Goal: Complete application form: Complete application form

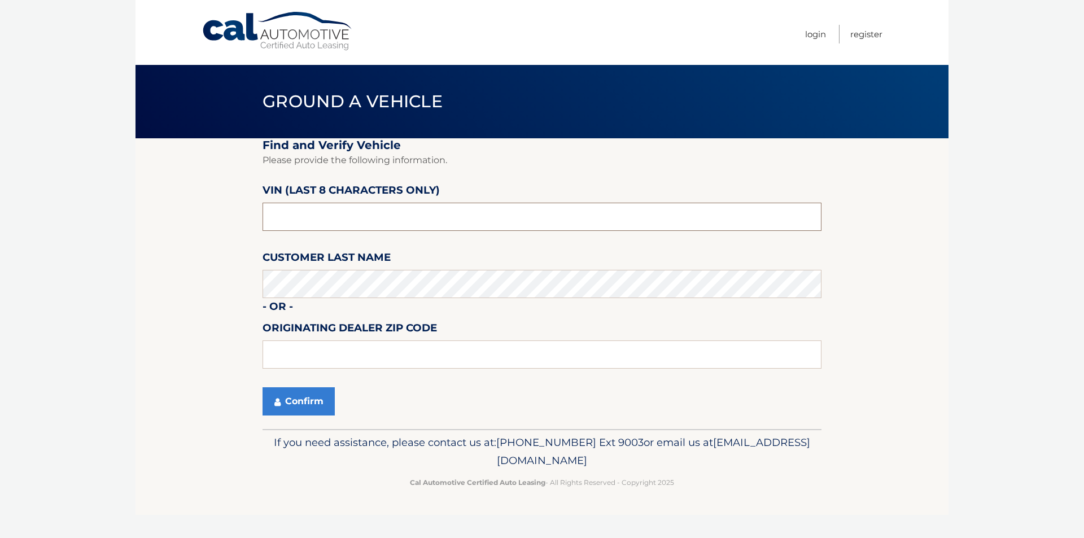
click at [319, 216] on input "text" at bounding box center [541, 217] width 559 height 28
click at [329, 218] on input "text" at bounding box center [541, 217] width 559 height 28
click at [321, 225] on input "text" at bounding box center [541, 217] width 559 height 28
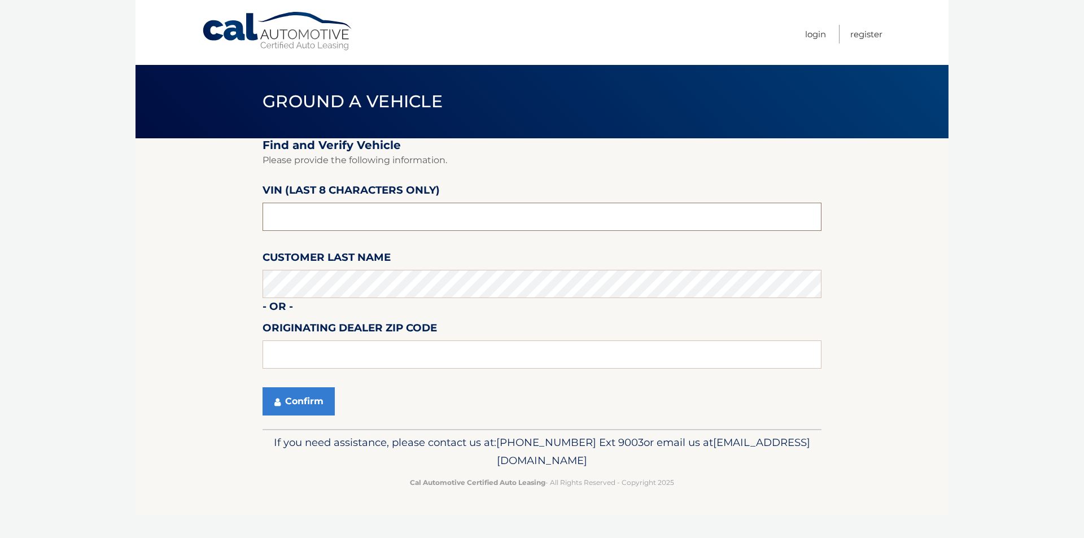
click at [321, 225] on input "text" at bounding box center [541, 217] width 559 height 28
type input "s*******"
type input "nn279923"
click at [141, 231] on section "Find and Verify Vehicle Please provide the following information. VIN (last 8 c…" at bounding box center [541, 283] width 813 height 291
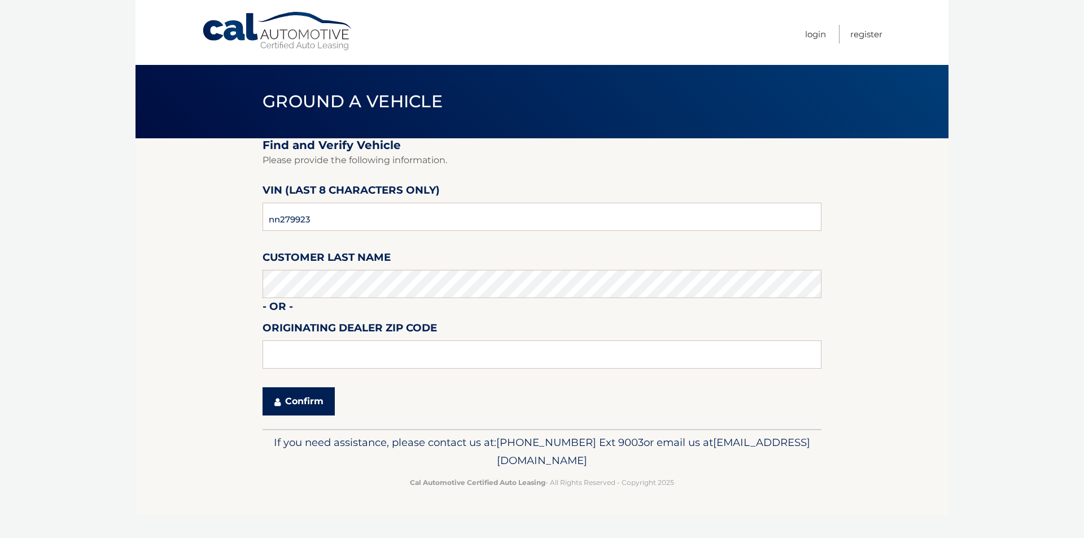
drag, startPoint x: 298, startPoint y: 392, endPoint x: 299, endPoint y: 400, distance: 7.4
click at [298, 393] on button "Confirm" at bounding box center [298, 401] width 72 height 28
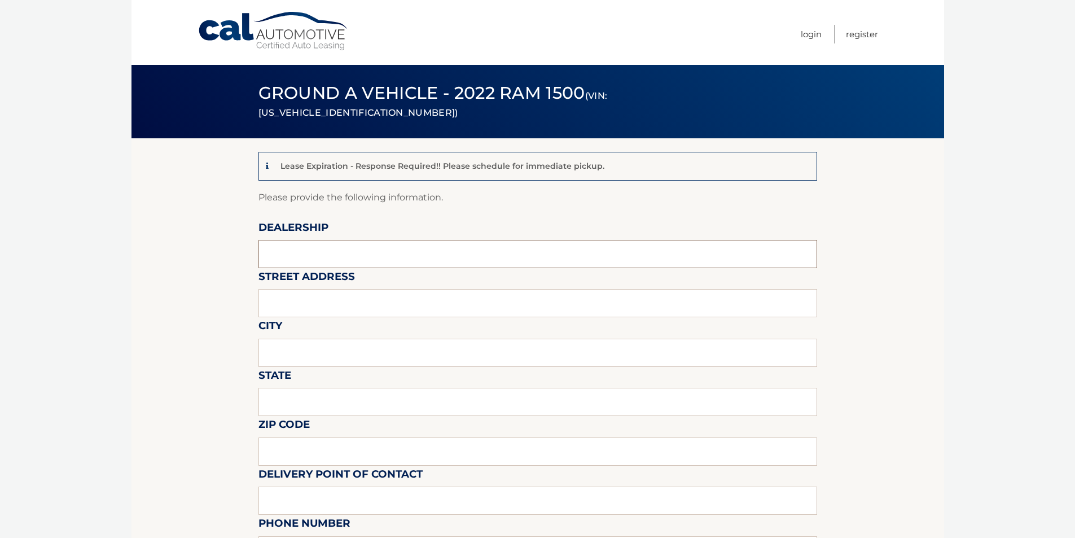
click at [340, 266] on input "text" at bounding box center [537, 254] width 559 height 28
type input "Chrysler Jeep24"
type input "[STREET_ADDRESS]"
type input "Brockton"
type input "Ma"
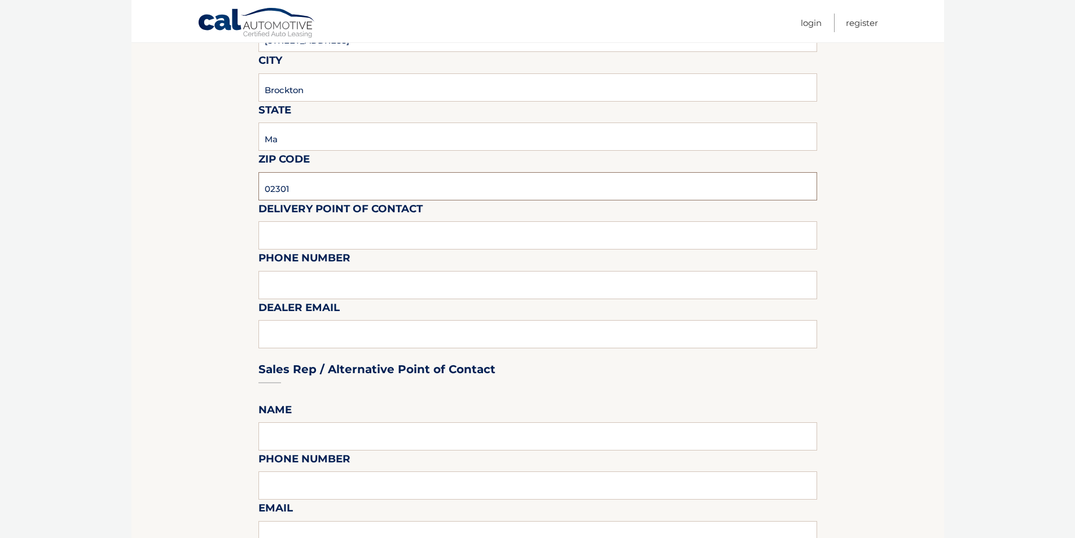
scroll to position [282, 0]
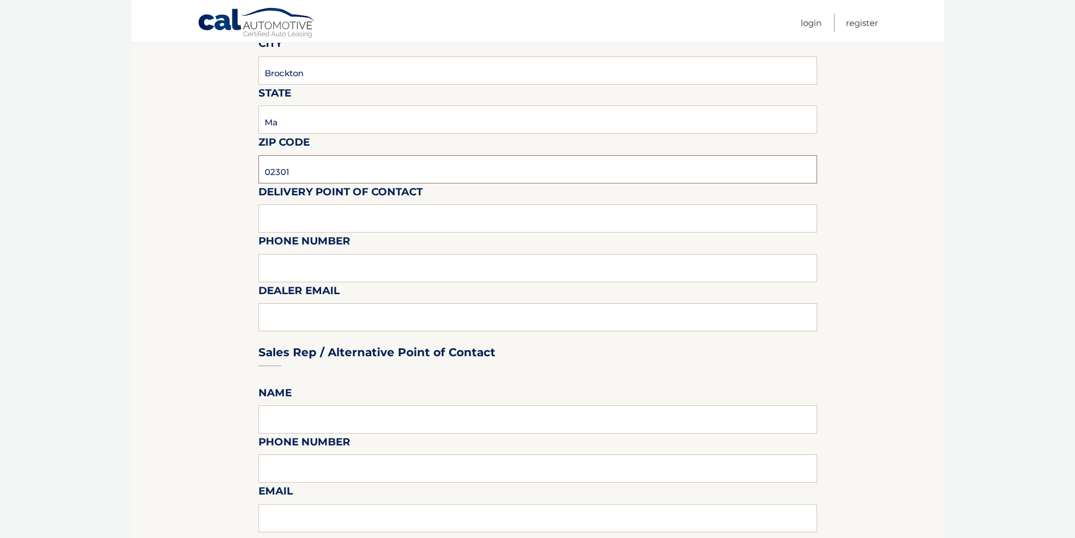
type input "02301"
click at [310, 206] on input "text" at bounding box center [537, 218] width 559 height 28
type input "Beethoven"
type input "7819611550"
type input "bpenalo@route24auto.com"
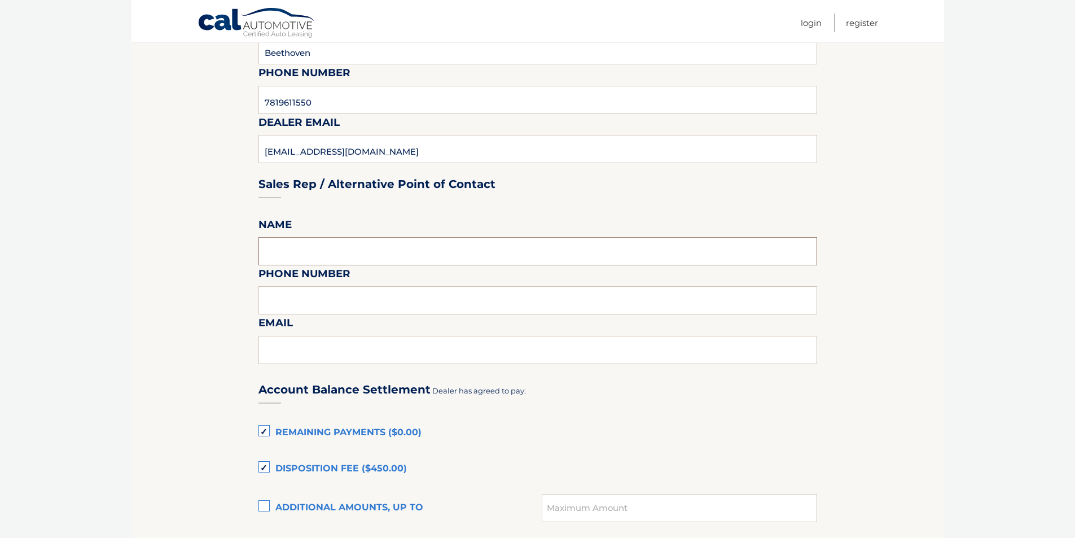
scroll to position [452, 0]
type input "Beethoven Mark or Manny"
type input "8"
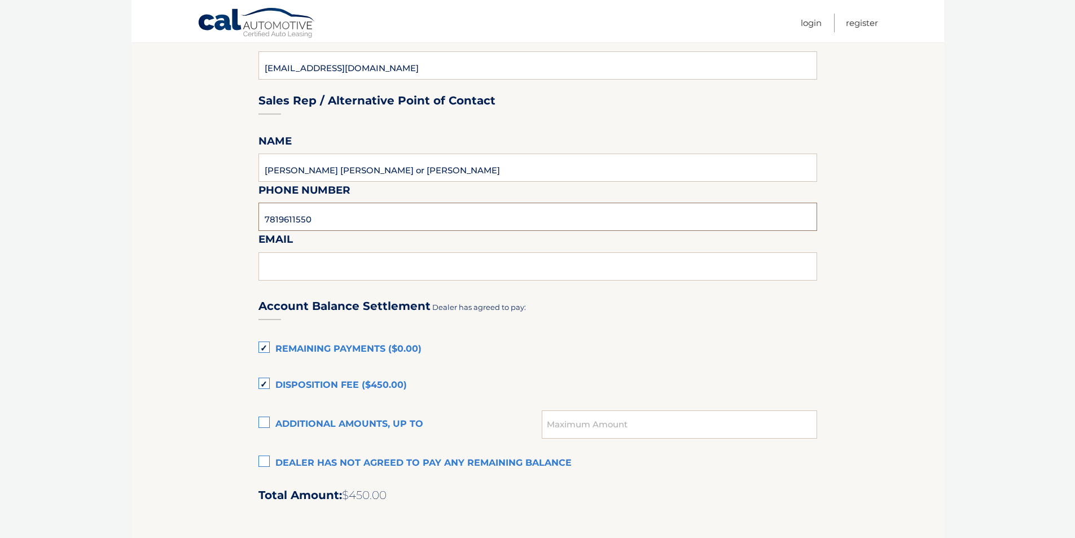
scroll to position [564, 0]
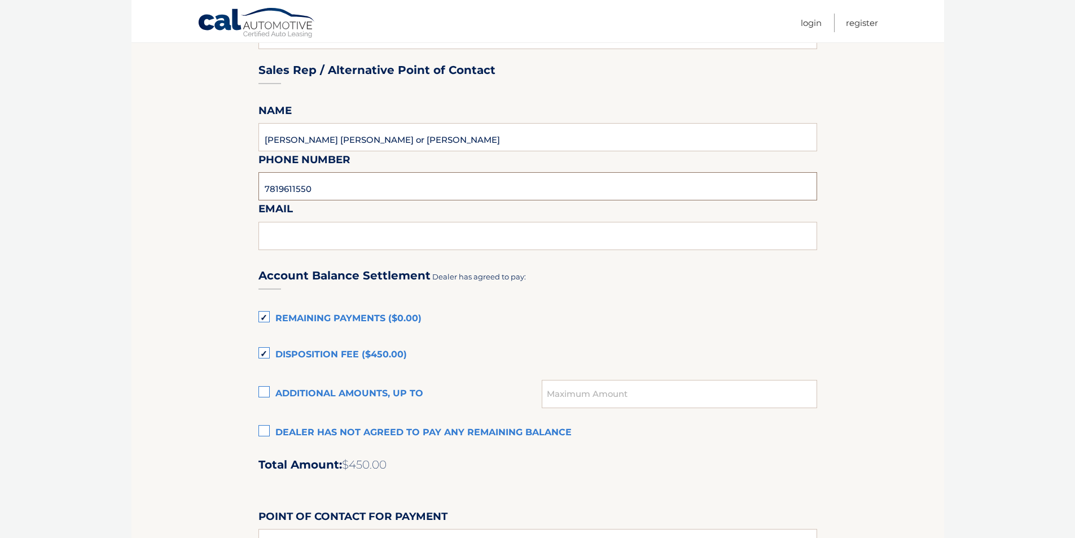
type input "7819611550"
click at [264, 320] on label "Remaining Payments ($0.00)" at bounding box center [537, 319] width 559 height 23
click at [0, 0] on input "Remaining Payments ($0.00)" at bounding box center [0, 0] width 0 height 0
click at [269, 349] on label "Disposition Fee ($450.00)" at bounding box center [537, 355] width 559 height 23
click at [0, 0] on input "Disposition Fee ($450.00)" at bounding box center [0, 0] width 0 height 0
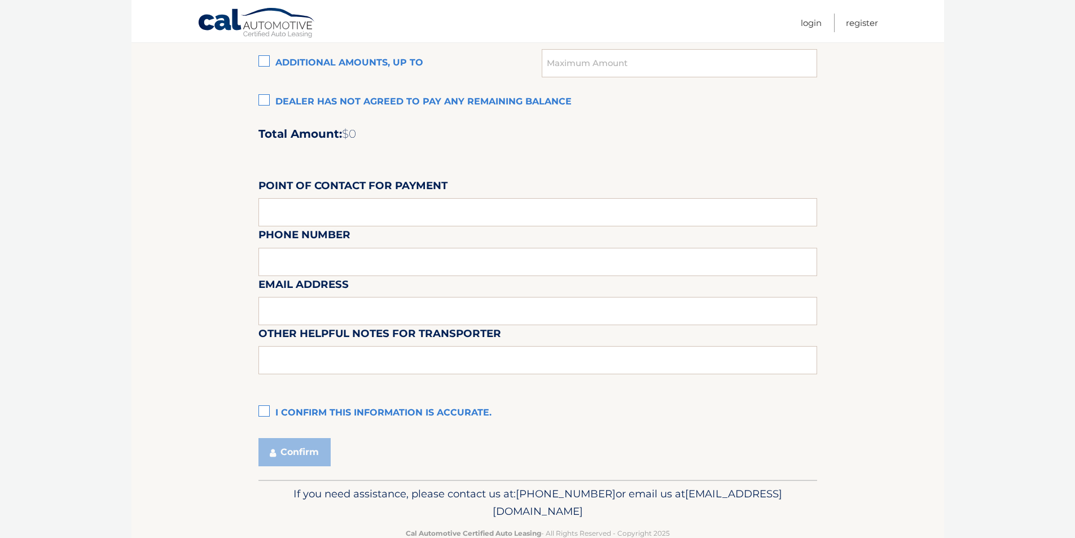
scroll to position [903, 0]
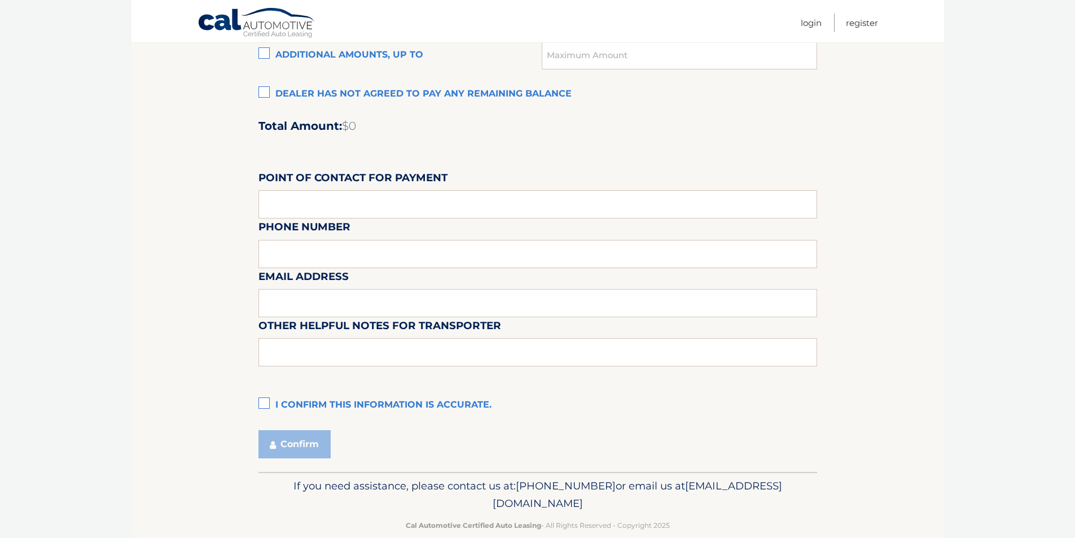
click at [268, 404] on label "I confirm this information is accurate." at bounding box center [537, 405] width 559 height 23
click at [0, 0] on input "I confirm this information is accurate." at bounding box center [0, 0] width 0 height 0
click at [285, 449] on button "Confirm" at bounding box center [294, 444] width 72 height 28
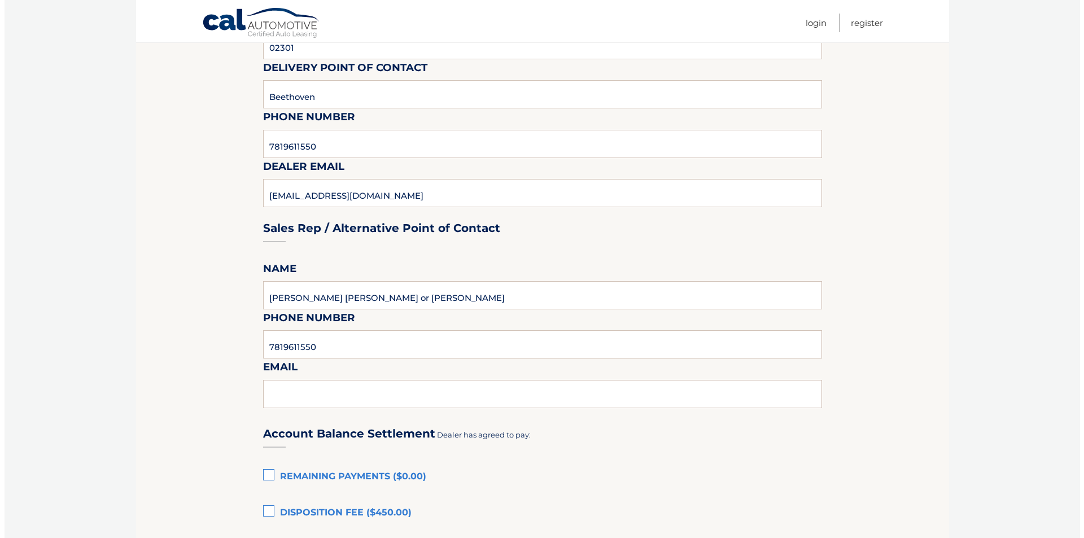
scroll to position [395, 0]
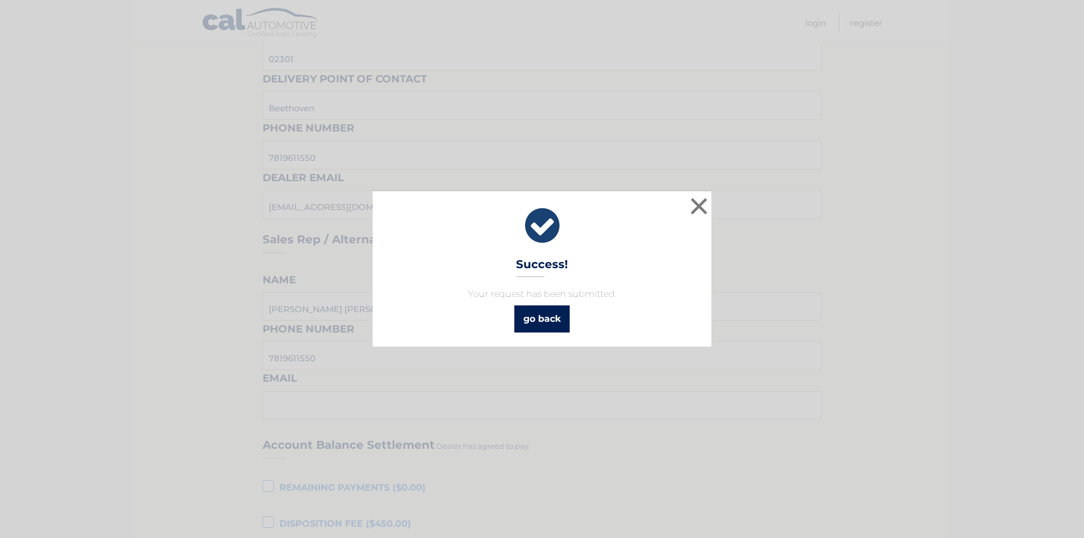
click at [559, 314] on link "go back" at bounding box center [541, 318] width 55 height 27
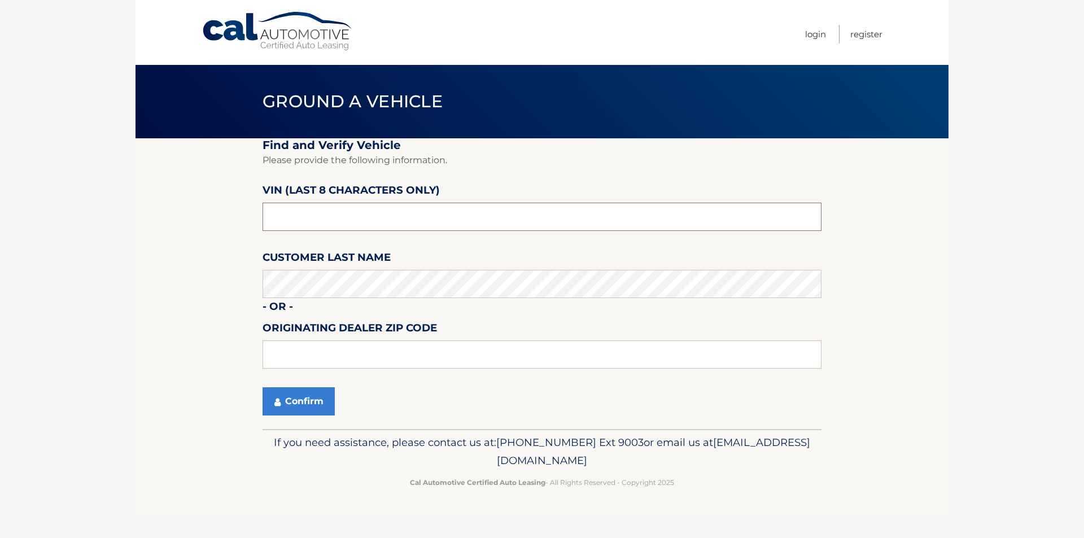
click at [309, 224] on input "text" at bounding box center [541, 217] width 559 height 28
type input "n*******"
type input "NN412574"
click at [87, 200] on body "Cal Automotive Menu Login Register Ground a Vehicle" at bounding box center [542, 269] width 1084 height 538
click at [295, 394] on button "Confirm" at bounding box center [298, 401] width 72 height 28
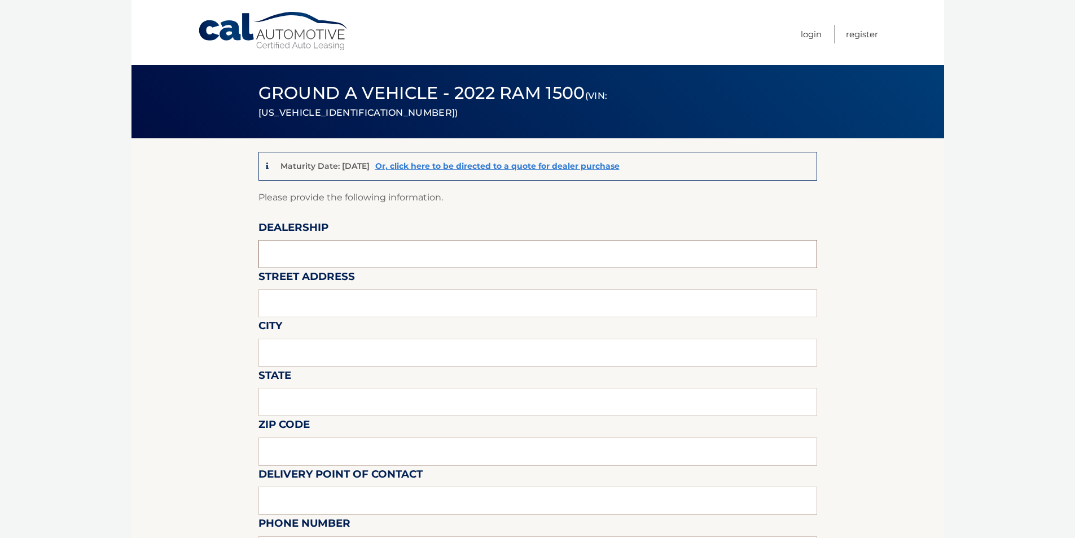
click at [353, 244] on input "text" at bounding box center [537, 254] width 559 height 28
type input "Chrysler Jeep24"
click at [365, 314] on input "text" at bounding box center [537, 303] width 559 height 28
type input "[STREET_ADDRESS]"
click at [350, 361] on input "text" at bounding box center [537, 353] width 559 height 28
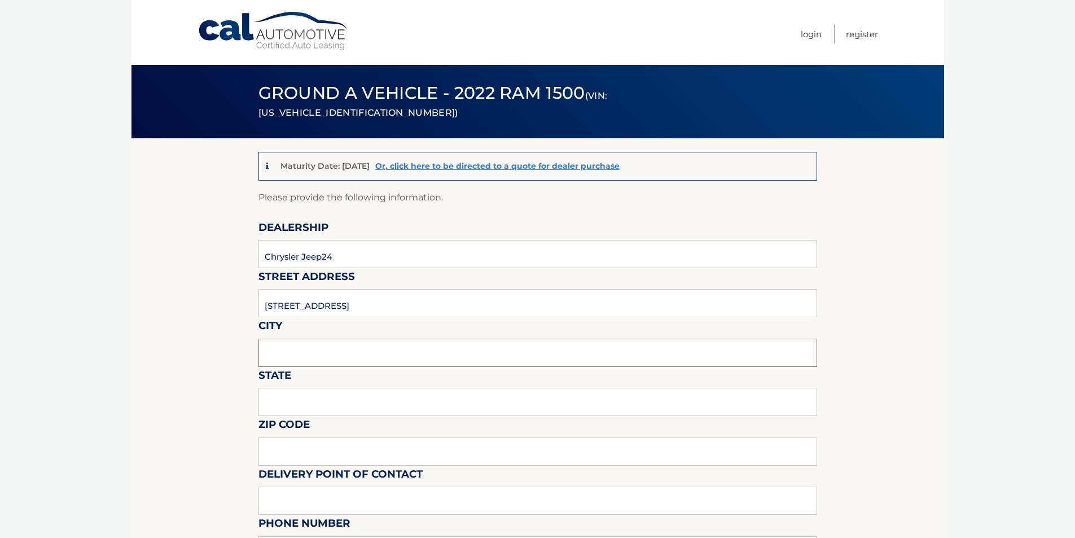
type input "Brockton"
click at [330, 402] on input "text" at bounding box center [537, 402] width 559 height 28
type input "Ma"
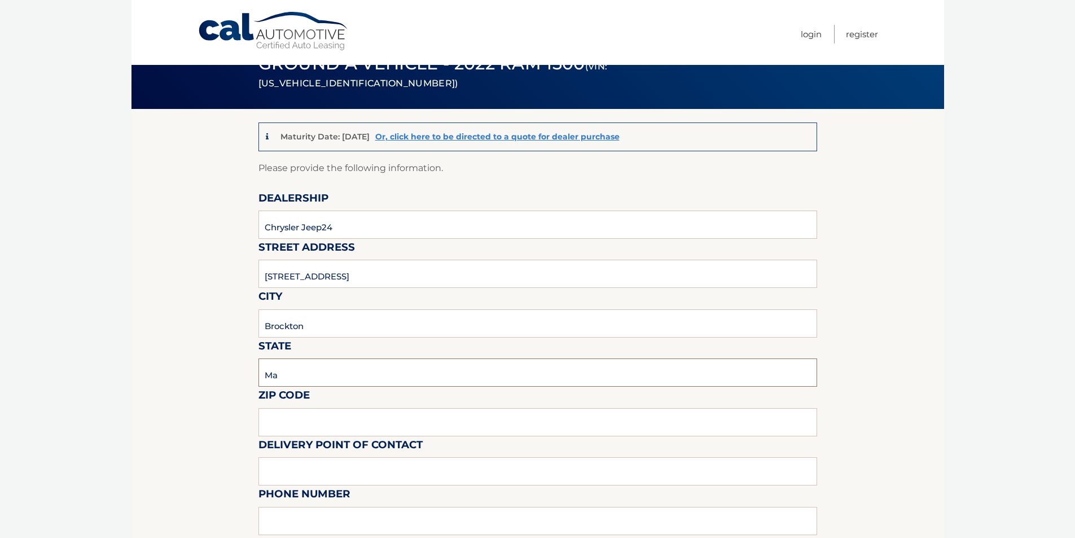
scroll to position [56, 0]
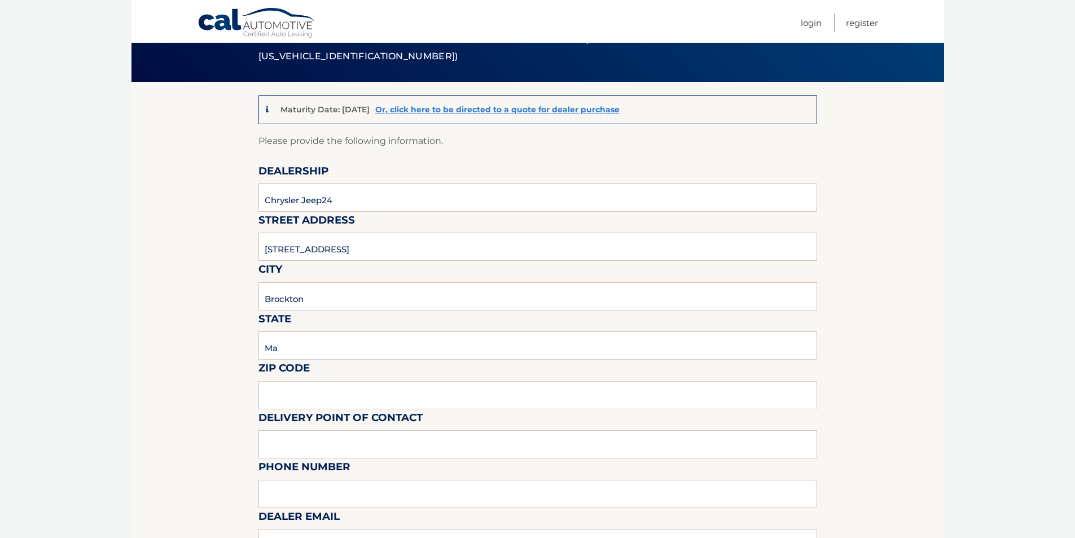
click at [328, 422] on label "Delivery Point of Contact" at bounding box center [340, 419] width 164 height 21
click at [328, 381] on input "text" at bounding box center [537, 395] width 559 height 28
type input "02301"
click at [334, 439] on input "text" at bounding box center [537, 444] width 559 height 28
type input "Beethoven"
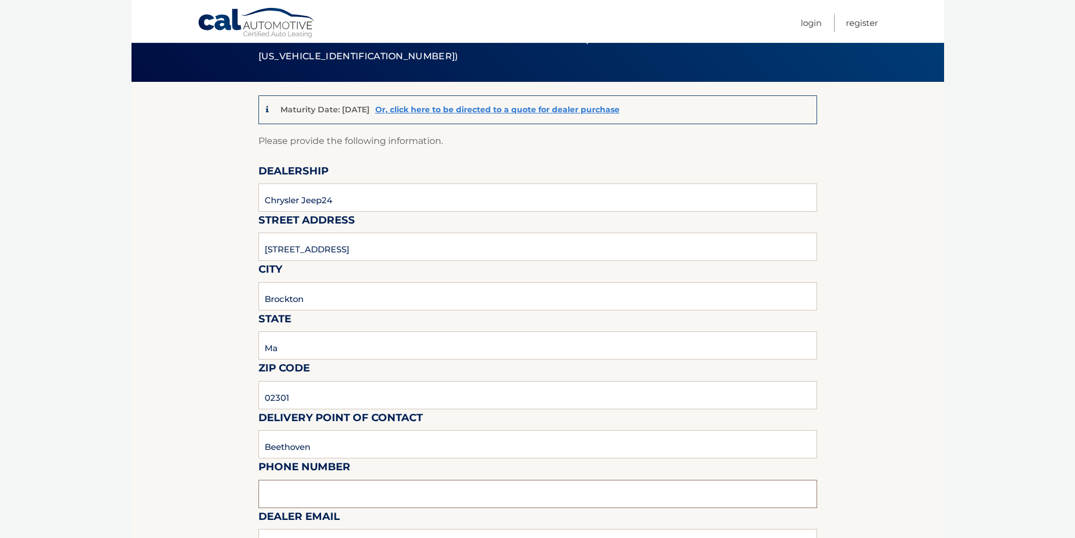
click at [335, 486] on input "text" at bounding box center [537, 494] width 559 height 28
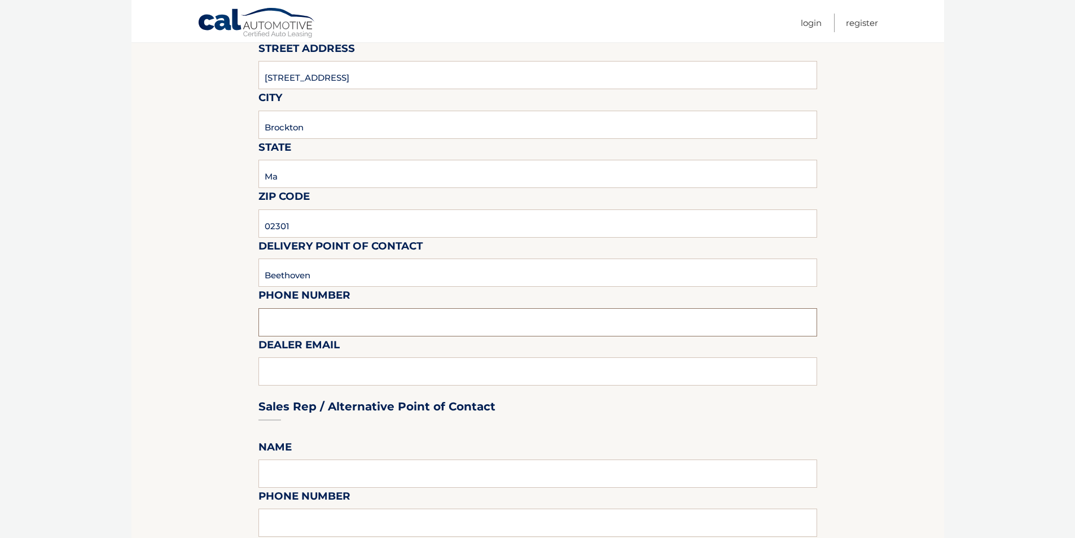
scroll to position [282, 0]
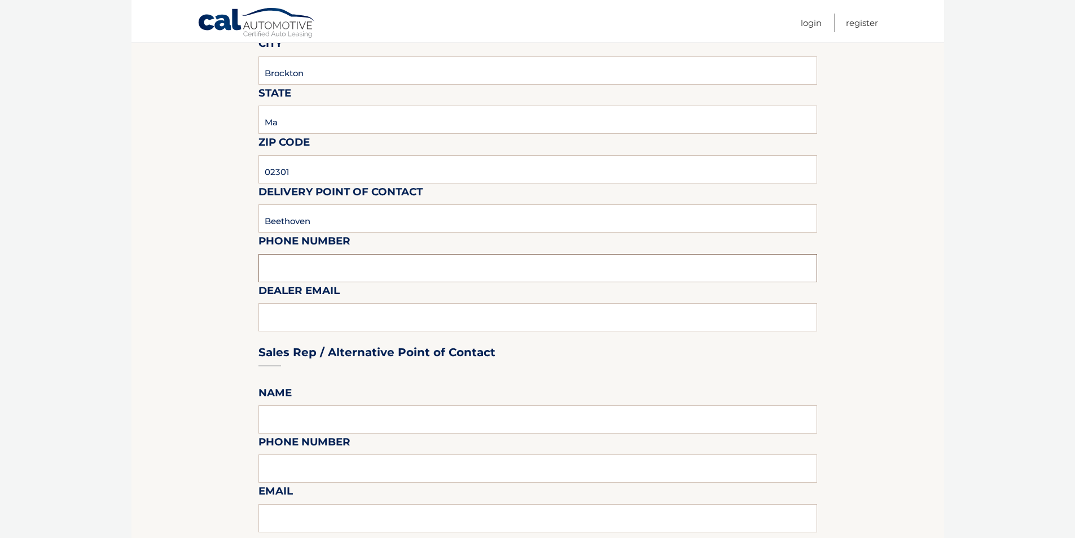
click at [313, 258] on input "text" at bounding box center [537, 268] width 559 height 28
type input "7819611550"
click at [318, 314] on div "Sales Rep / Alternative Point of Contact" at bounding box center [537, 331] width 559 height 80
click at [323, 319] on div "Sales Rep / Alternative Point of Contact" at bounding box center [537, 331] width 559 height 80
click at [331, 424] on input "text" at bounding box center [537, 419] width 559 height 28
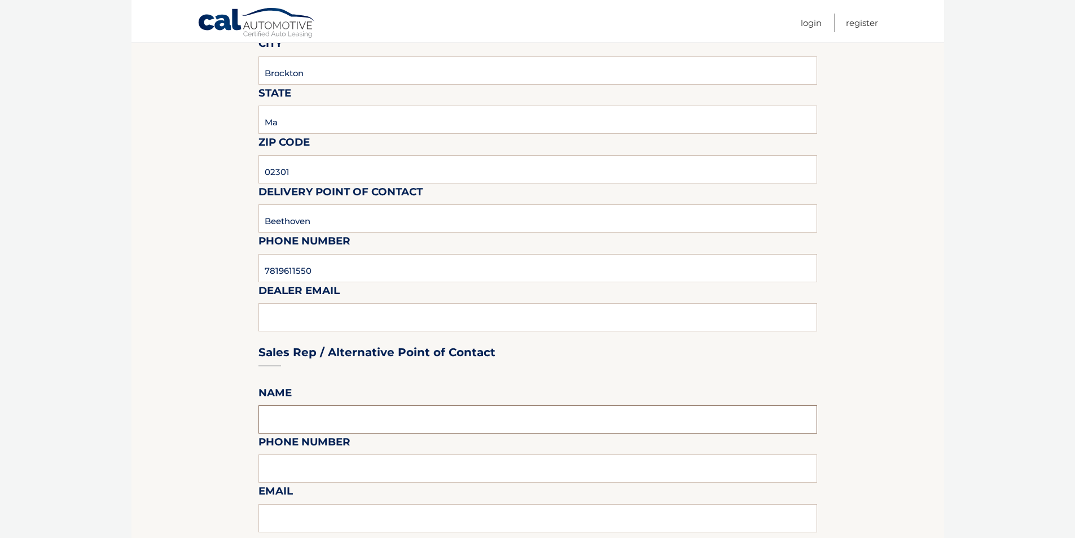
type input "Beethoven Mark or Manny"
click at [330, 464] on input "text" at bounding box center [537, 468] width 559 height 28
type input "7819611550"
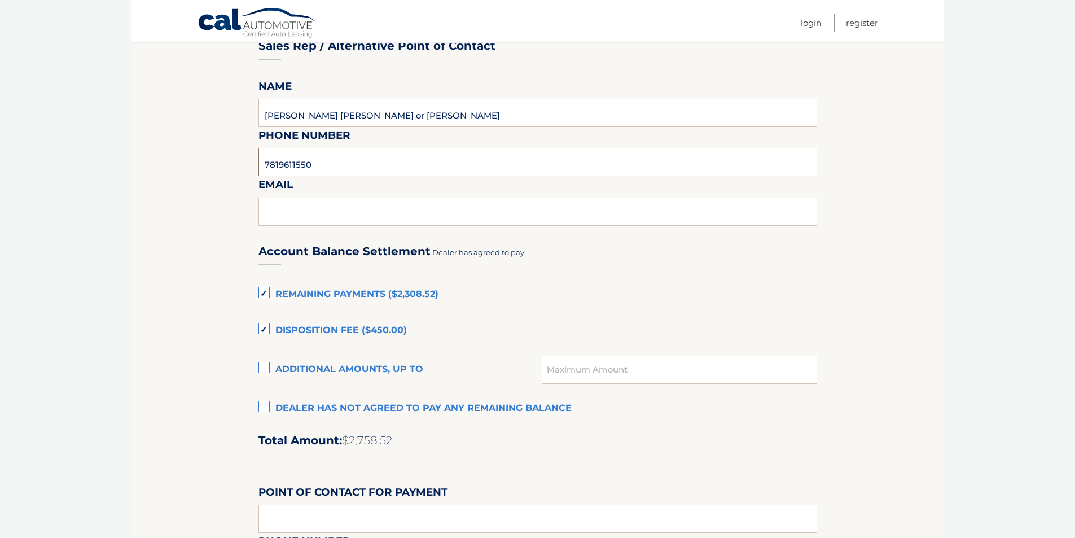
scroll to position [621, 0]
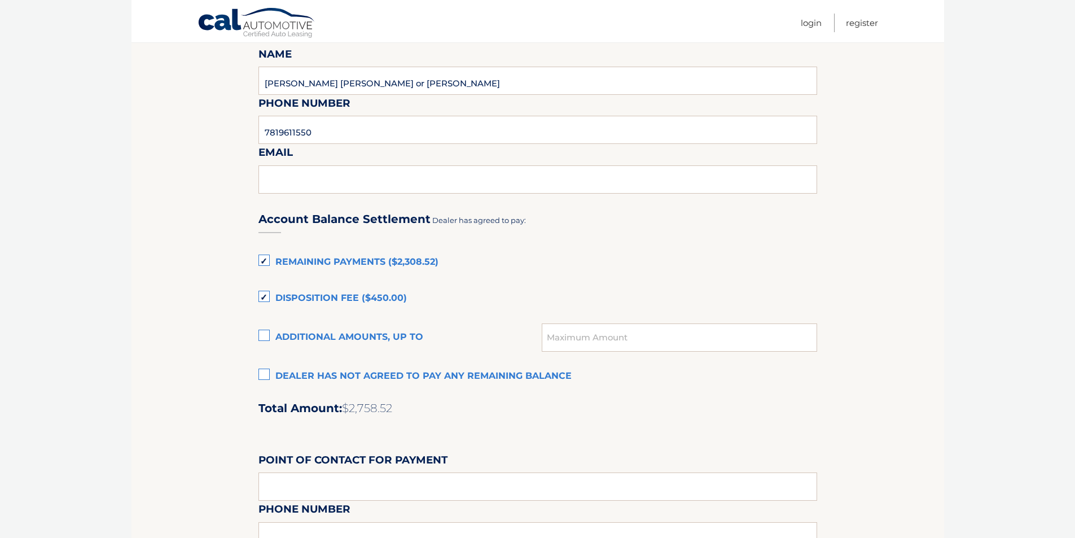
click at [263, 258] on label "Remaining Payments ($2,308.52)" at bounding box center [537, 262] width 559 height 23
click at [0, 0] on input "Remaining Payments ($2,308.52)" at bounding box center [0, 0] width 0 height 0
click at [266, 295] on label "Disposition Fee ($450.00)" at bounding box center [537, 298] width 559 height 23
click at [0, 0] on input "Disposition Fee ($450.00)" at bounding box center [0, 0] width 0 height 0
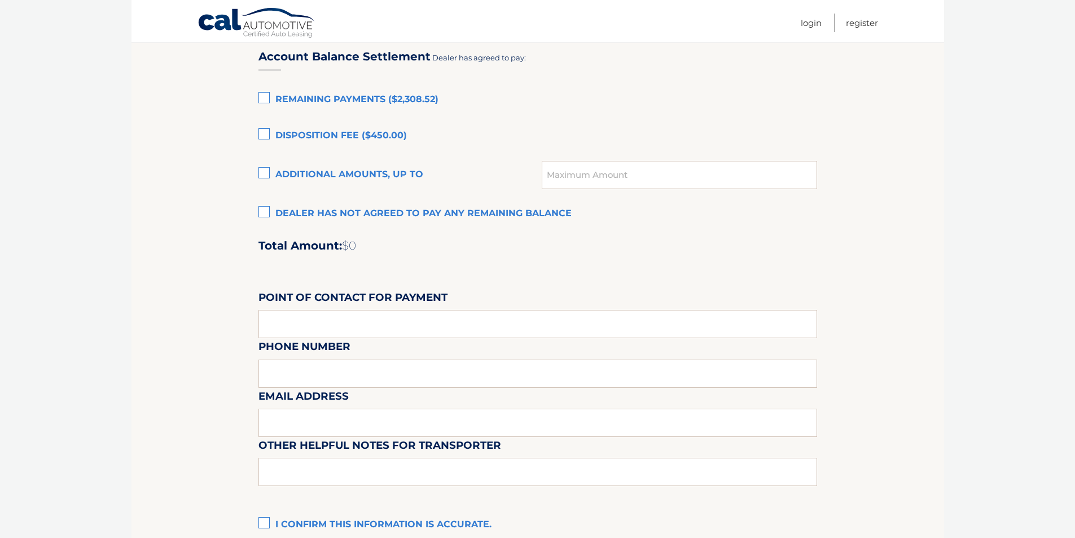
scroll to position [790, 0]
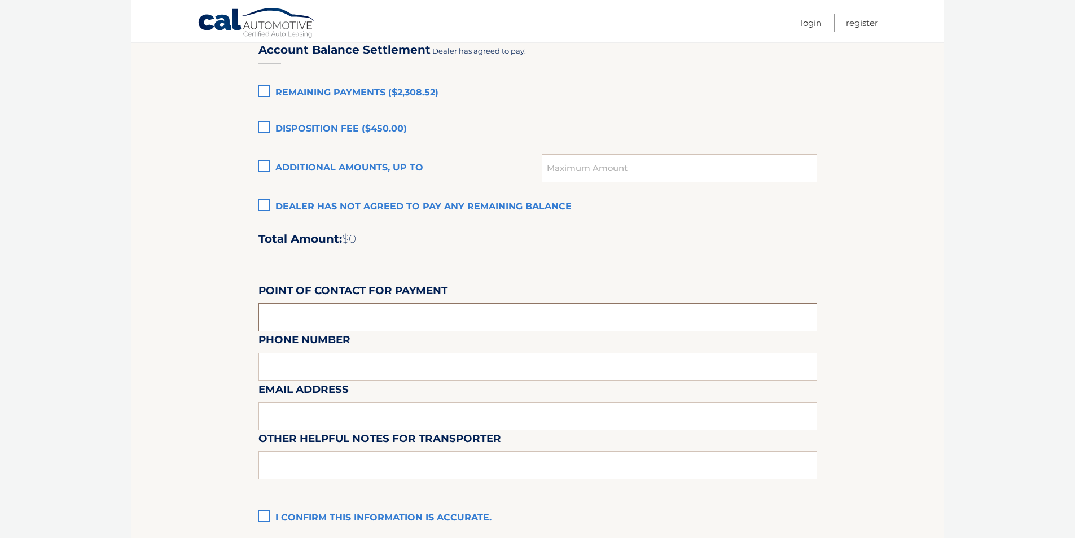
click at [291, 318] on input "text" at bounding box center [537, 317] width 559 height 28
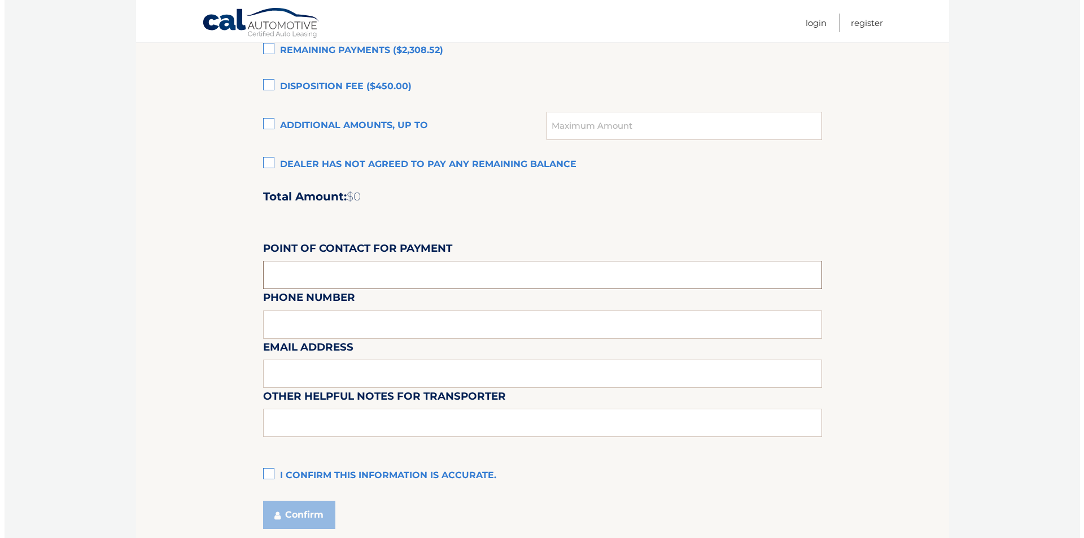
scroll to position [923, 0]
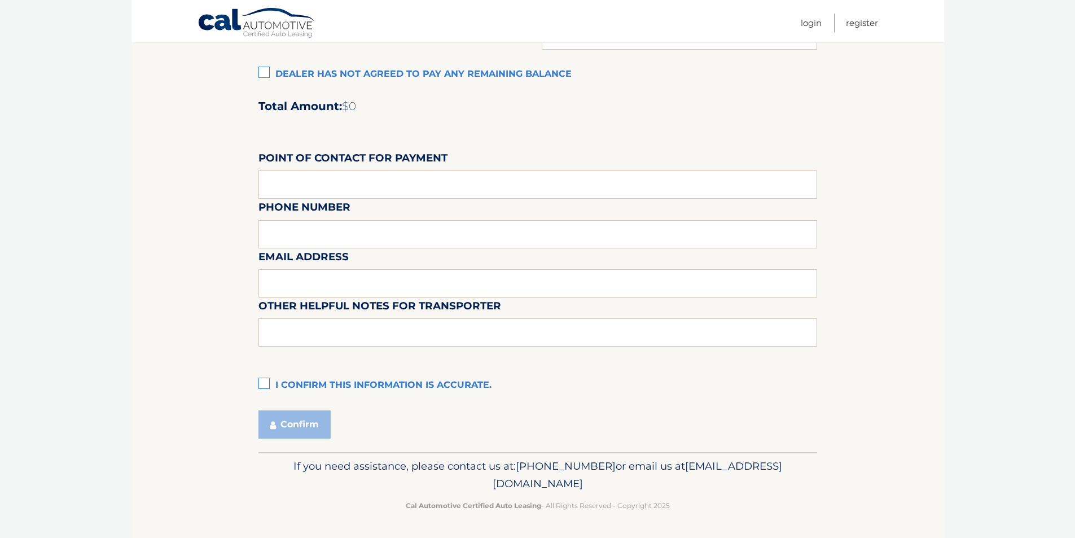
click at [264, 386] on label "I confirm this information is accurate." at bounding box center [537, 385] width 559 height 23
click at [0, 0] on input "I confirm this information is accurate." at bounding box center [0, 0] width 0 height 0
click at [292, 427] on button "Confirm" at bounding box center [294, 424] width 72 height 28
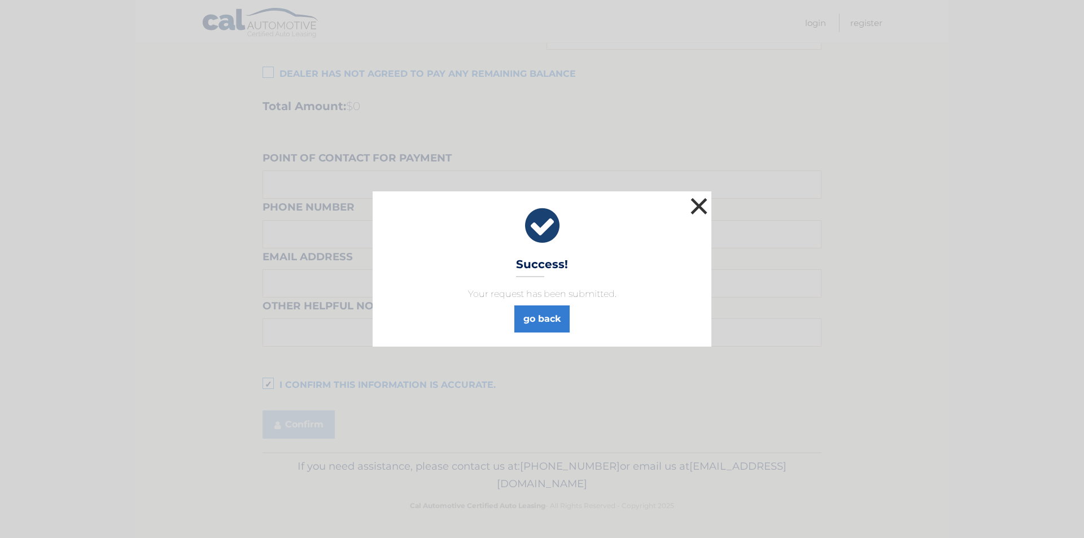
click at [704, 207] on button "×" at bounding box center [698, 206] width 23 height 23
